Goal: Transaction & Acquisition: Subscribe to service/newsletter

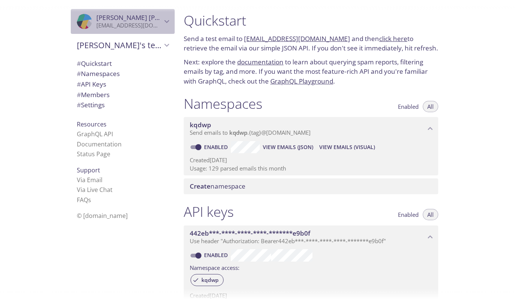
click at [163, 23] on icon "Paul Felce" at bounding box center [167, 22] width 10 height 10
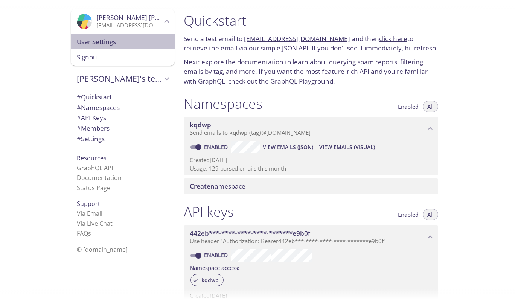
click at [101, 41] on span "User Settings" at bounding box center [123, 42] width 92 height 10
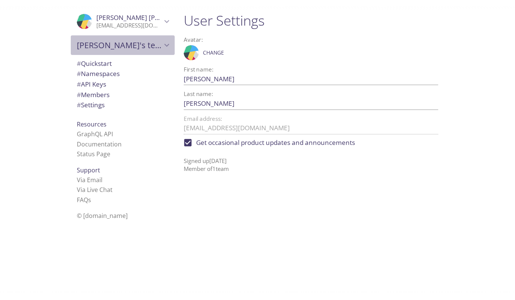
click at [162, 46] on icon "Paul's team" at bounding box center [167, 45] width 10 height 10
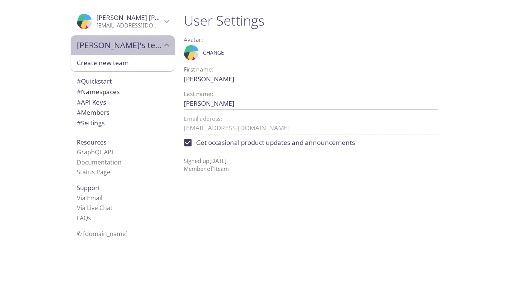
click at [165, 46] on icon "Paul's team" at bounding box center [167, 44] width 5 height 3
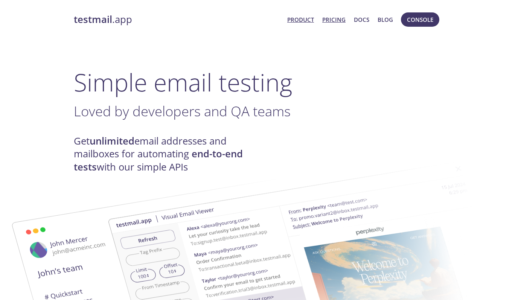
click at [335, 19] on link "Pricing" at bounding box center [333, 20] width 23 height 10
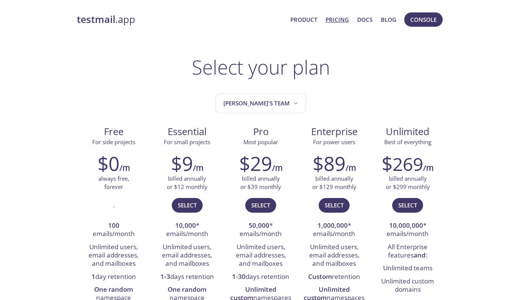
scroll to position [75, 0]
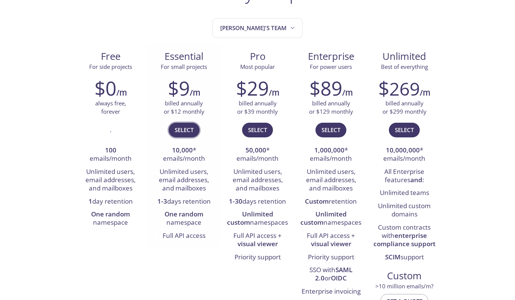
click at [191, 129] on span "Select" at bounding box center [184, 130] width 19 height 10
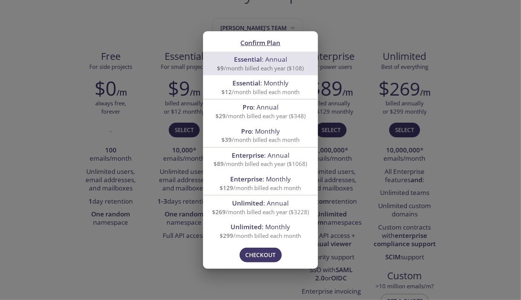
click at [276, 92] on span "$12 /month billed each month" at bounding box center [260, 92] width 78 height 8
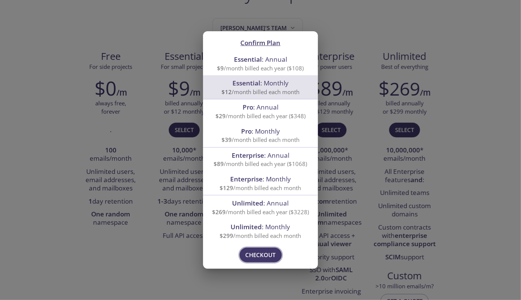
click at [264, 254] on span "Checkout" at bounding box center [261, 255] width 30 height 10
